Goal: Check status: Check status

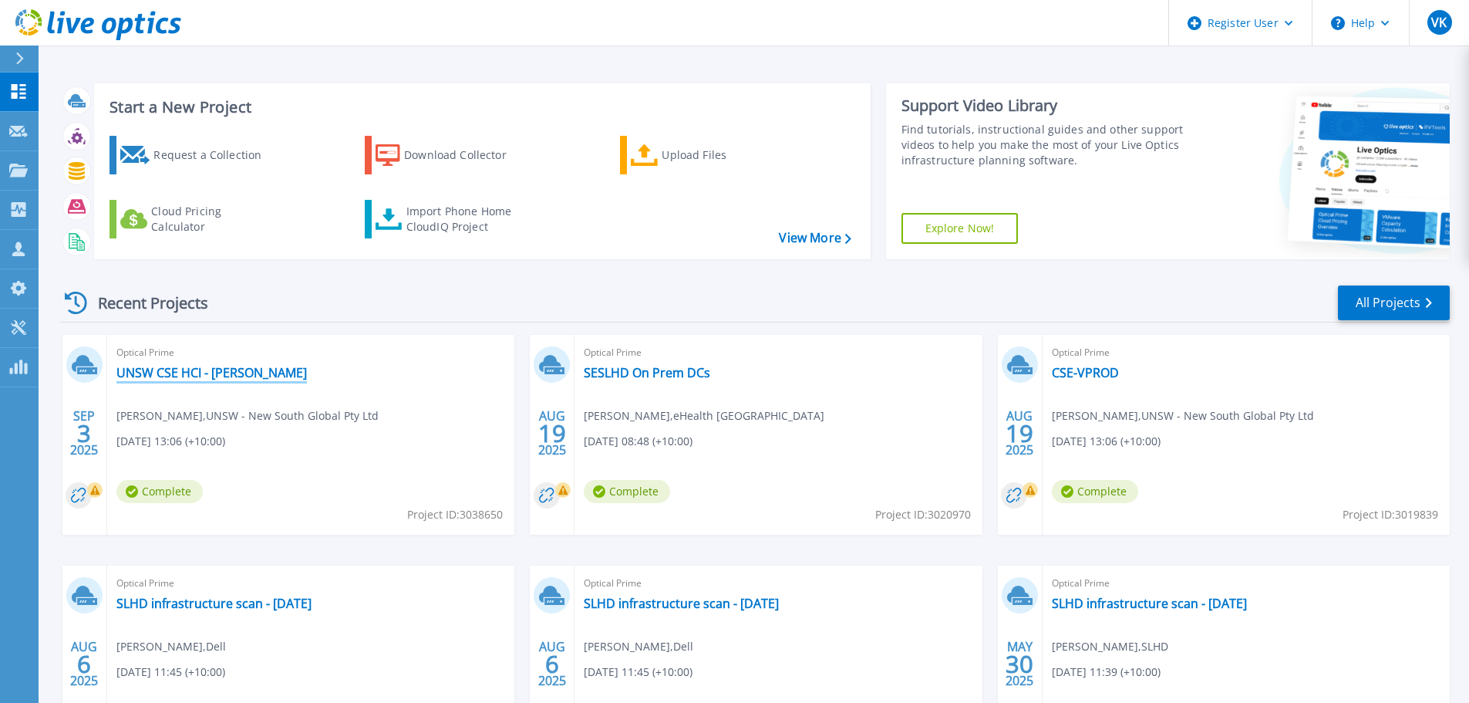
click at [188, 373] on link "UNSW CSE HCI - Phil Rodwell" at bounding box center [211, 372] width 190 height 15
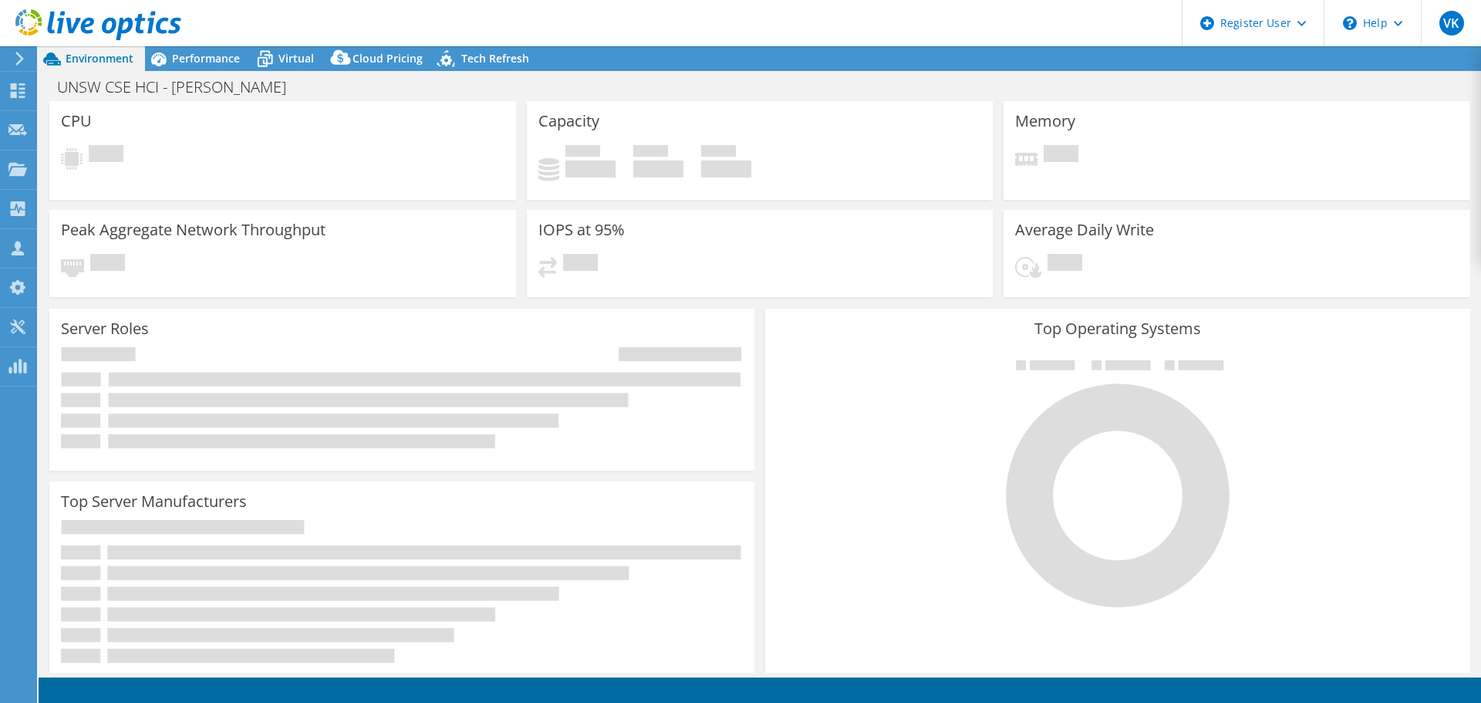
select select "USD"
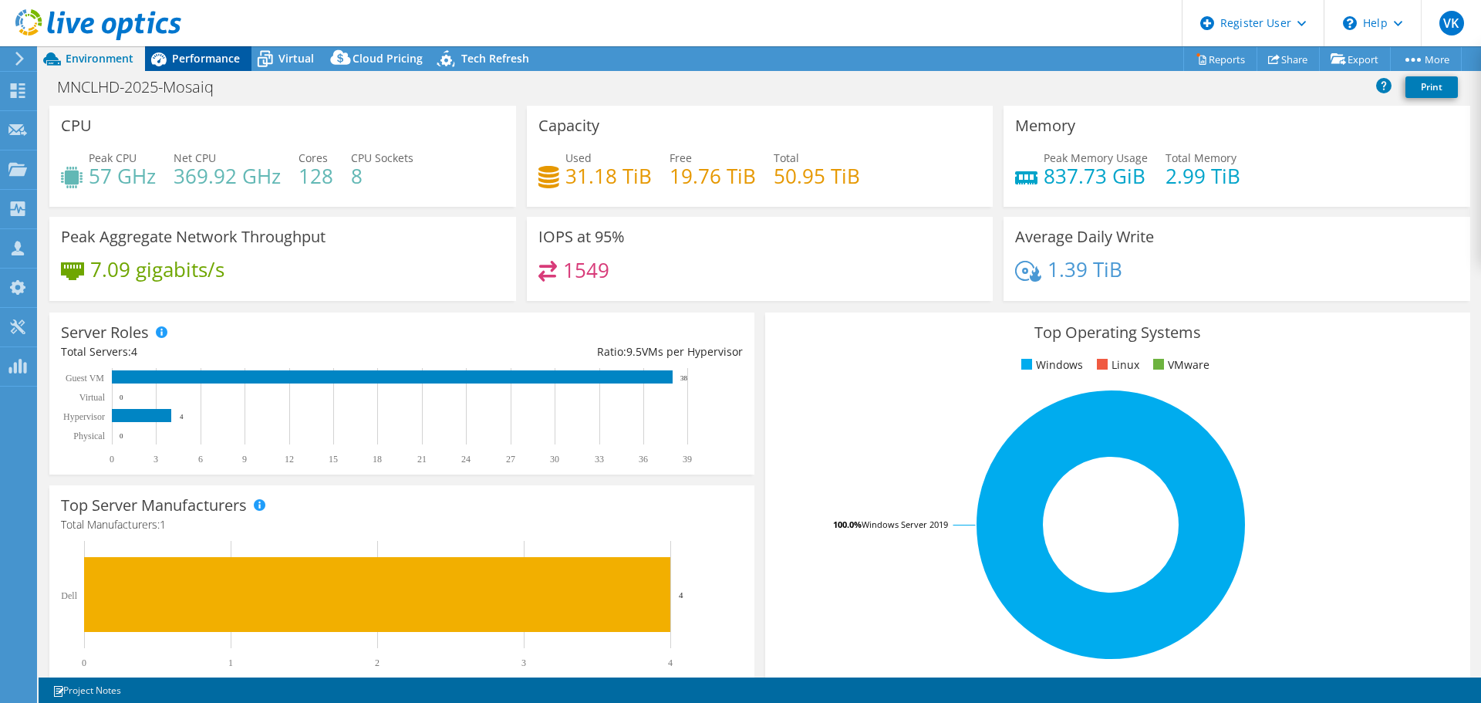
click at [207, 62] on span "Performance" at bounding box center [206, 58] width 68 height 15
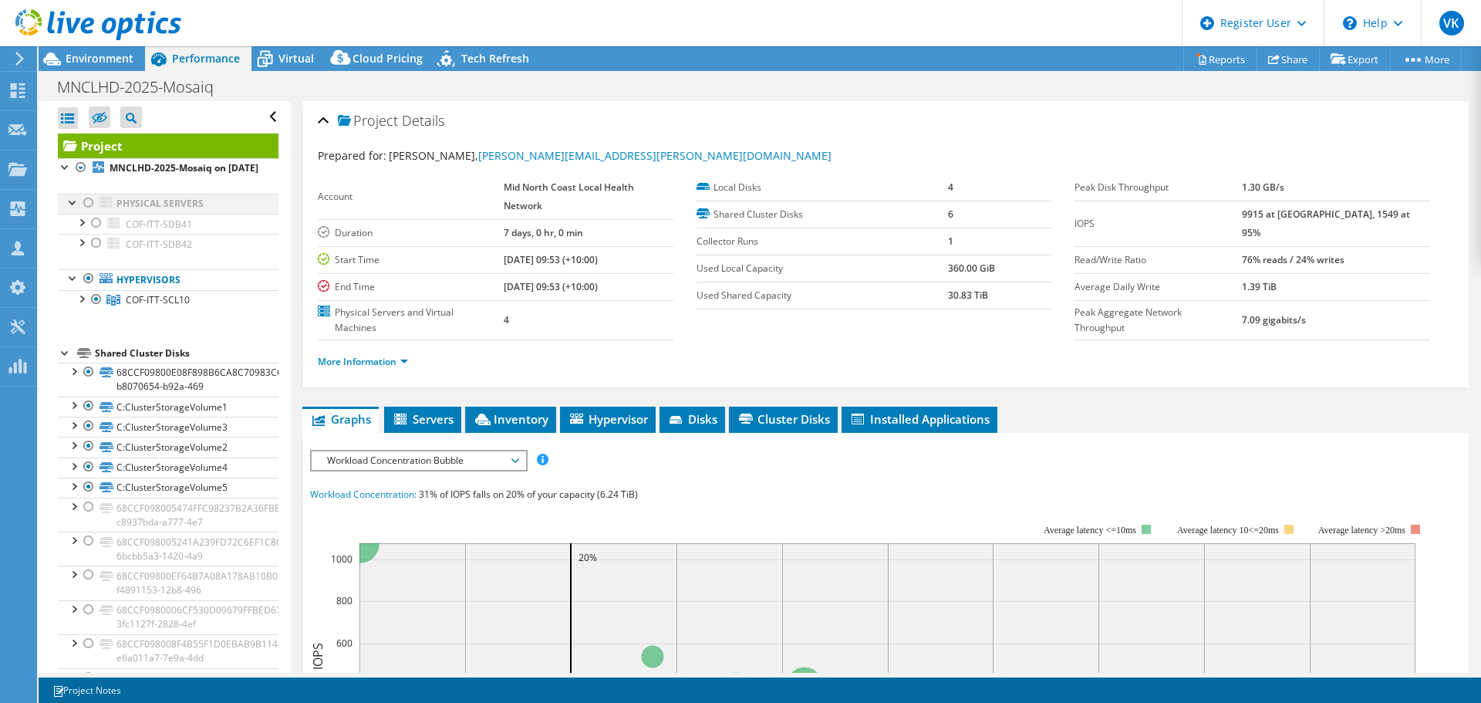
click at [92, 212] on div at bounding box center [88, 203] width 15 height 19
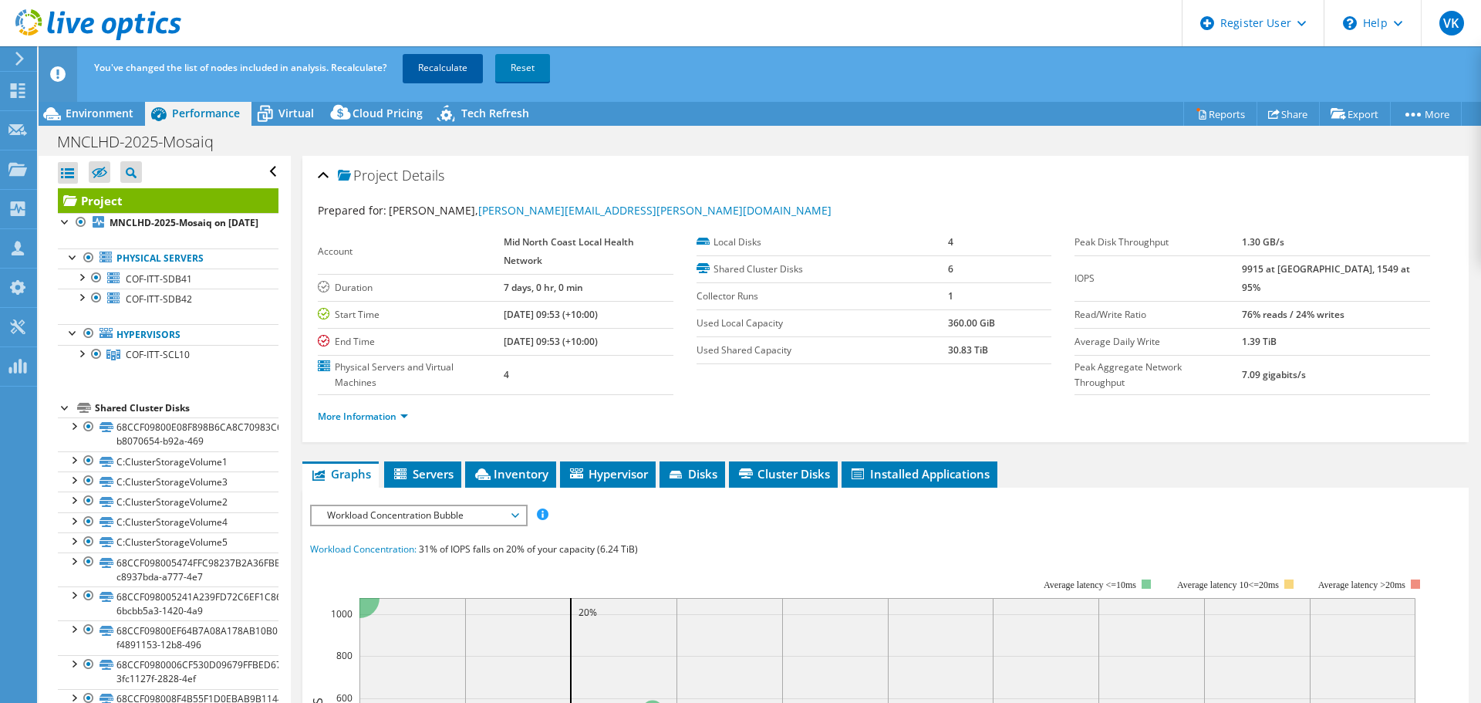
click at [435, 64] on link "Recalculate" at bounding box center [443, 68] width 80 height 28
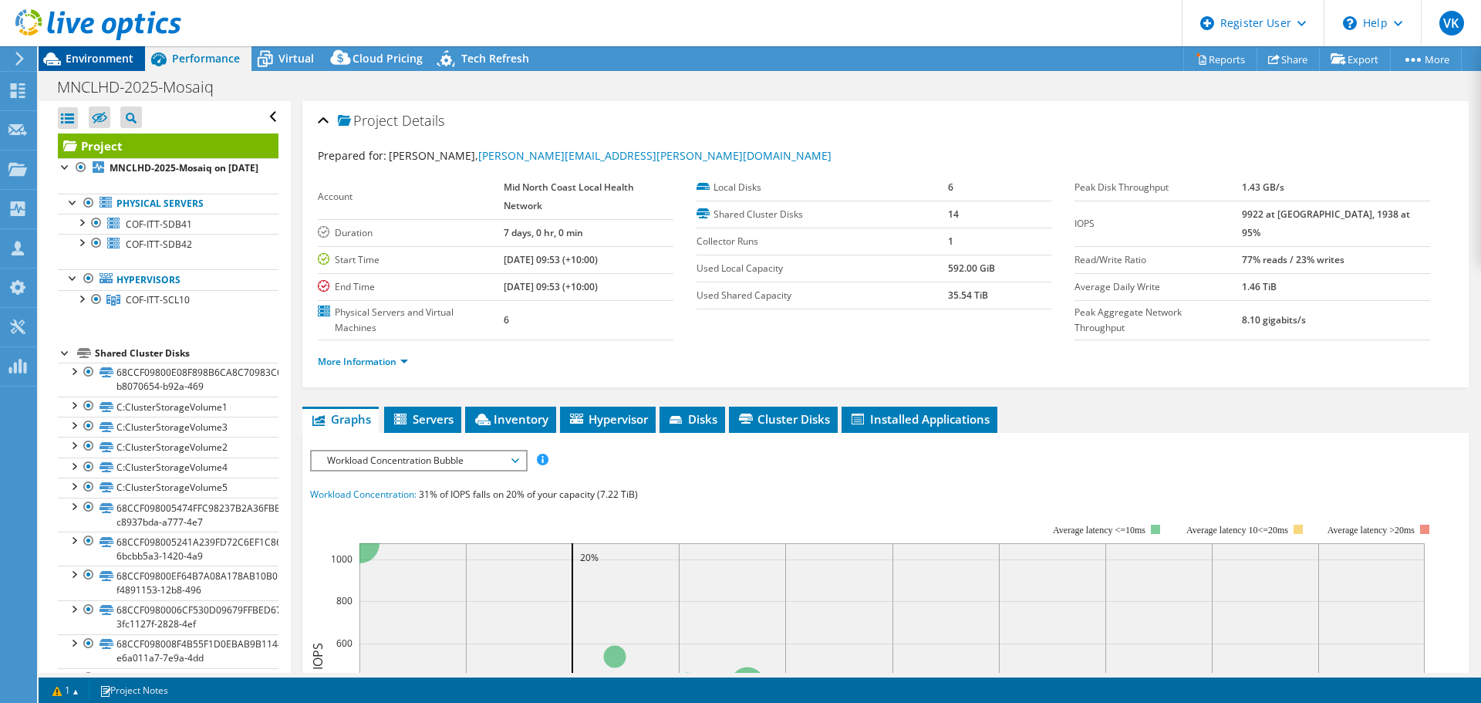
click at [99, 54] on span "Environment" at bounding box center [100, 58] width 68 height 15
